Goal: Task Accomplishment & Management: Use online tool/utility

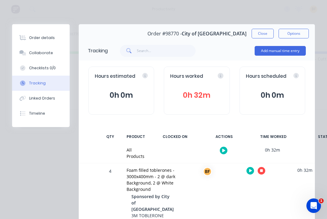
scroll to position [88, 0]
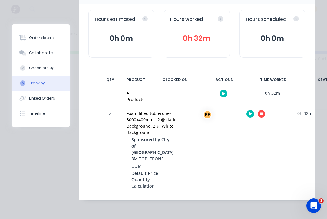
click at [260, 113] on icon "button" at bounding box center [261, 114] width 3 height 3
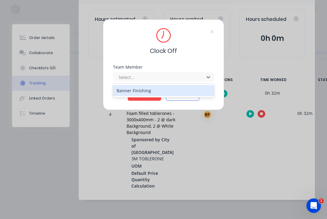
click at [151, 92] on div "Banner Finishing" at bounding box center [163, 90] width 101 height 11
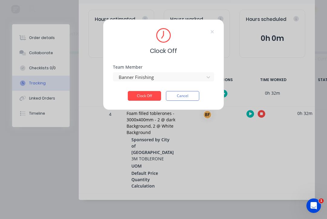
click at [146, 100] on button "Clock Off" at bounding box center [144, 96] width 33 height 10
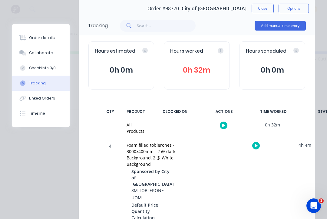
scroll to position [24, 0]
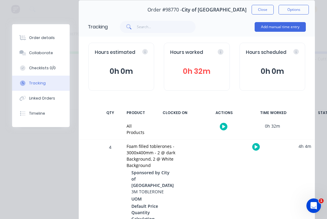
click at [264, 11] on button "Close" at bounding box center [263, 10] width 22 height 10
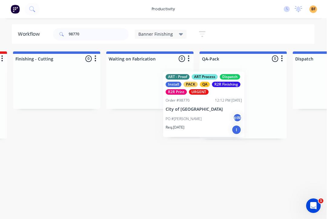
scroll to position [0, 280]
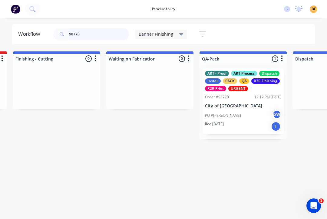
click at [95, 34] on input "98770" at bounding box center [99, 34] width 60 height 12
type input "9"
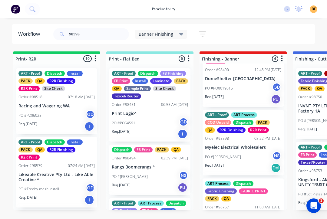
scroll to position [28, 0]
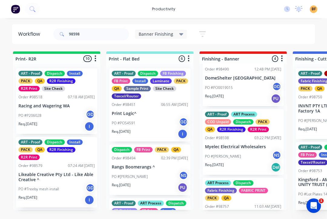
click at [247, 158] on div "PO #[PERSON_NAME] NS" at bounding box center [243, 157] width 76 height 12
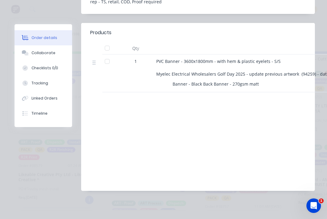
scroll to position [219, 0]
click at [42, 85] on div "Tracking" at bounding box center [40, 83] width 17 height 5
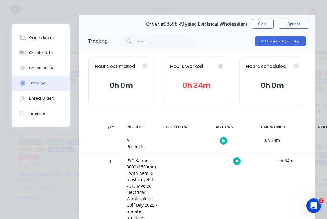
scroll to position [12, 0]
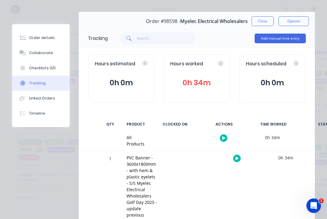
click at [237, 161] on button "button" at bounding box center [237, 159] width 8 height 8
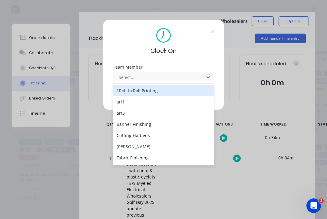
click at [150, 126] on div "Banner Finishing" at bounding box center [163, 124] width 101 height 11
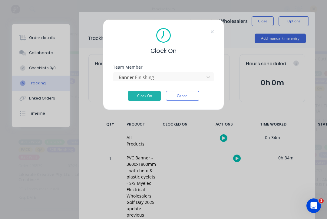
click at [151, 97] on button "Clock On" at bounding box center [144, 96] width 33 height 10
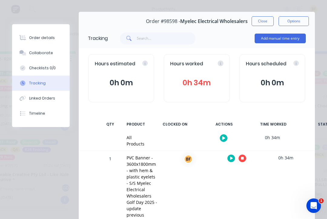
scroll to position [0, 25]
click at [238, 163] on div at bounding box center [236, 158] width 45 height 15
click at [237, 162] on div at bounding box center [236, 158] width 45 height 15
click at [243, 160] on button "button" at bounding box center [243, 159] width 8 height 8
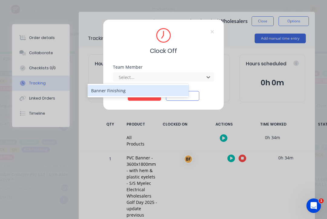
click at [164, 91] on div "Banner Finishing" at bounding box center [138, 90] width 101 height 11
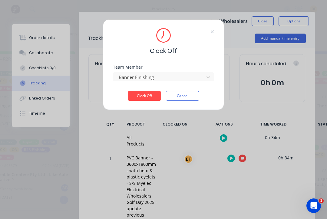
click at [153, 97] on button "Clock Off" at bounding box center [144, 96] width 33 height 10
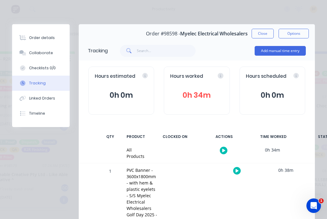
scroll to position [0, 0]
click at [267, 34] on button "Close" at bounding box center [263, 34] width 22 height 10
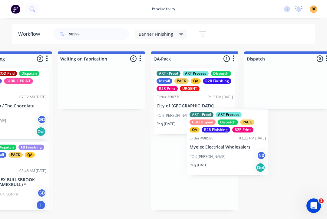
scroll to position [0, 329]
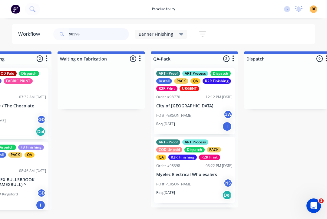
click at [101, 36] on input "98598" at bounding box center [99, 34] width 60 height 12
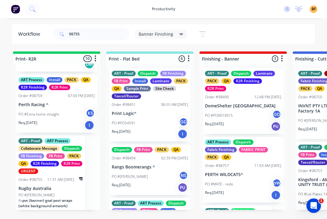
scroll to position [540, 0]
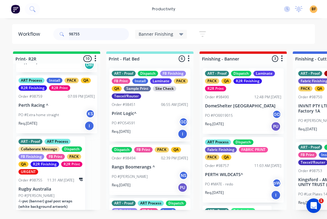
type input "98755"
click at [61, 189] on p "Rugby Australia" at bounding box center [50, 189] width 64 height 5
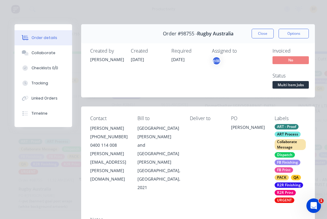
click at [46, 89] on button "Tracking" at bounding box center [44, 83] width 58 height 15
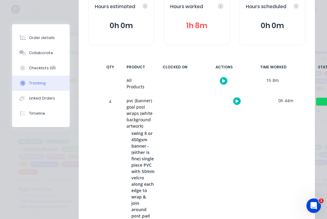
scroll to position [66, 0]
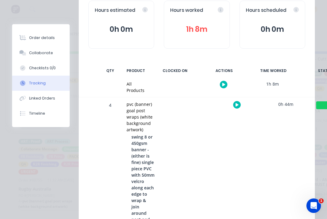
click at [240, 104] on button "button" at bounding box center [237, 105] width 8 height 8
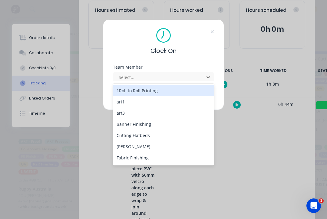
click at [157, 126] on div "Banner Finishing" at bounding box center [163, 124] width 101 height 11
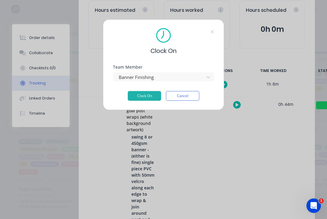
click at [152, 97] on button "Clock On" at bounding box center [144, 96] width 33 height 10
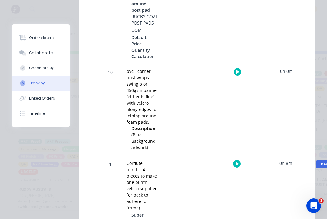
scroll to position [272, 0]
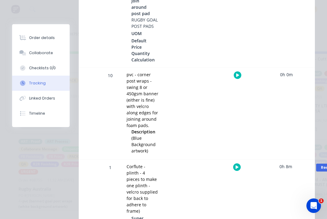
click at [238, 79] on button "button" at bounding box center [238, 75] width 8 height 8
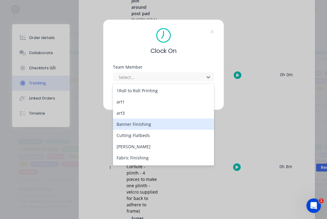
click at [154, 128] on div "Banner Finishing" at bounding box center [163, 124] width 101 height 11
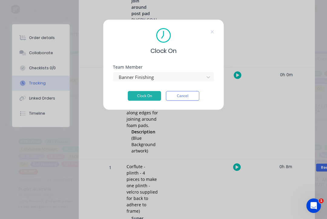
click at [152, 98] on button "Clock On" at bounding box center [144, 96] width 33 height 10
